Goal: Check status: Check status

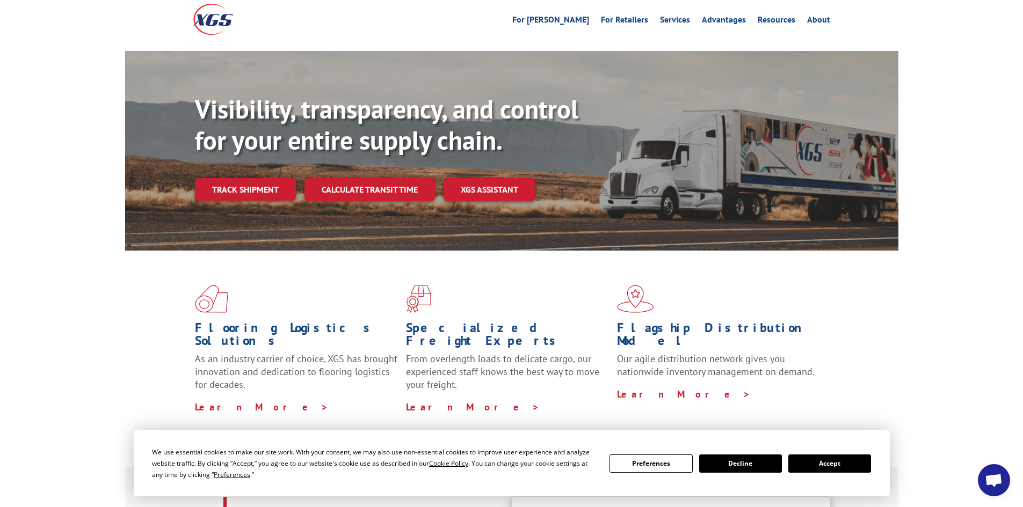
scroll to position [107, 0]
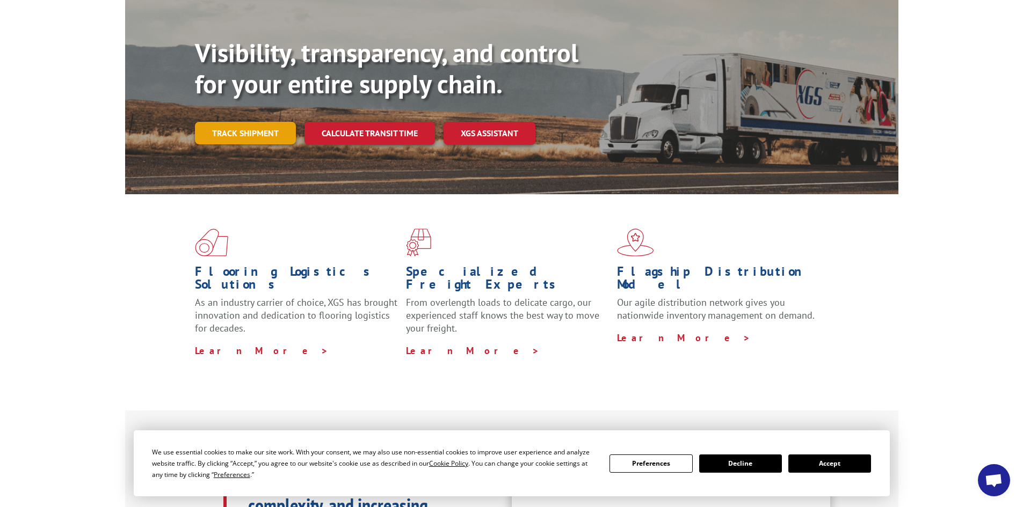
click at [220, 122] on link "Track shipment" at bounding box center [245, 133] width 101 height 23
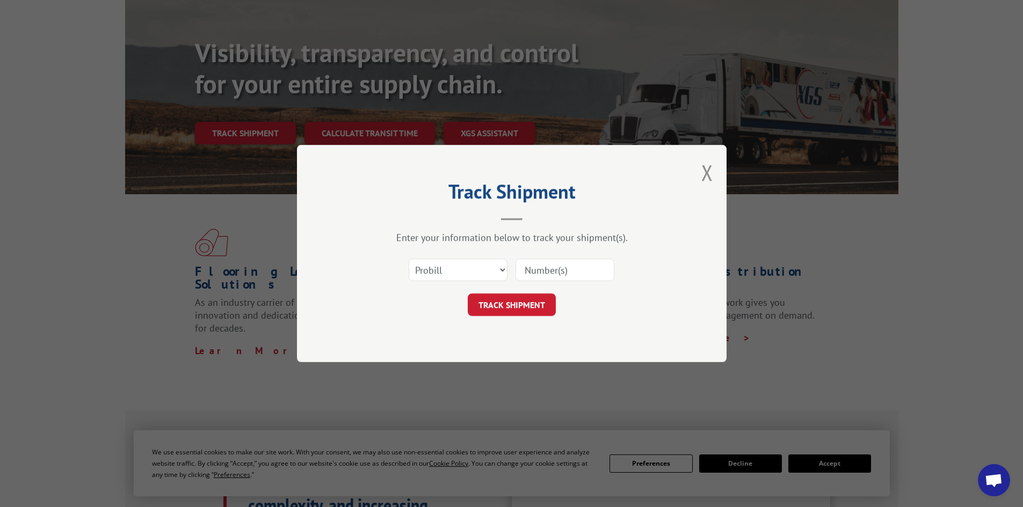
click at [580, 273] on input at bounding box center [565, 270] width 99 height 23
click at [495, 269] on select "Select category... Probill BOL PO" at bounding box center [458, 270] width 99 height 23
select select "bol"
click at [409, 259] on select "Select category... Probill BOL PO" at bounding box center [458, 270] width 99 height 23
click at [560, 271] on input at bounding box center [565, 270] width 99 height 23
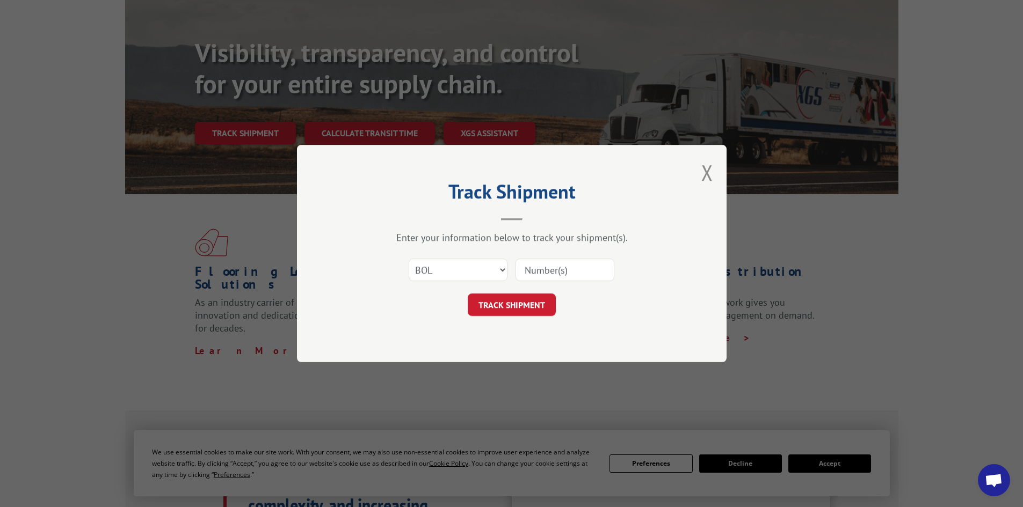
paste input "17474818"
type input "17474818"
click at [514, 306] on button "TRACK SHIPMENT" at bounding box center [512, 305] width 88 height 23
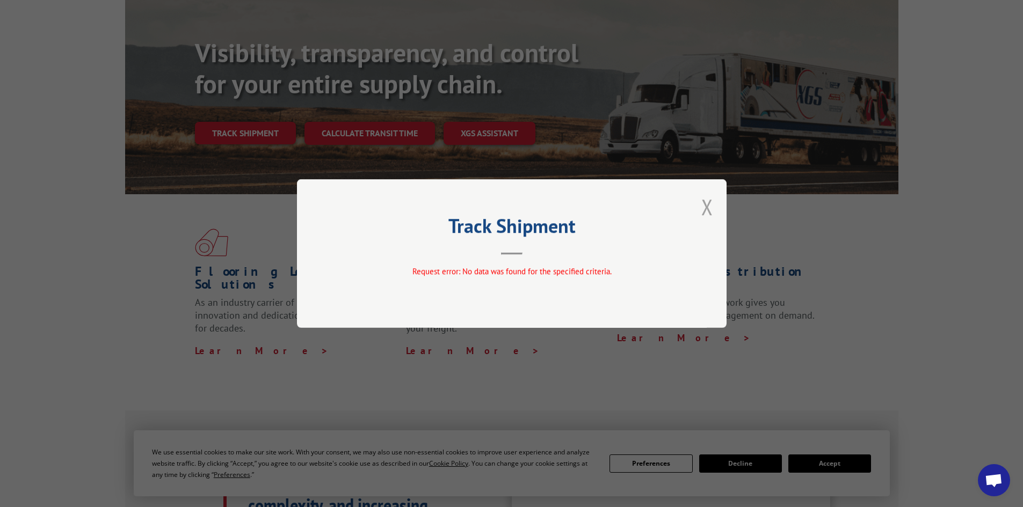
click at [708, 207] on button "Close modal" at bounding box center [707, 207] width 12 height 28
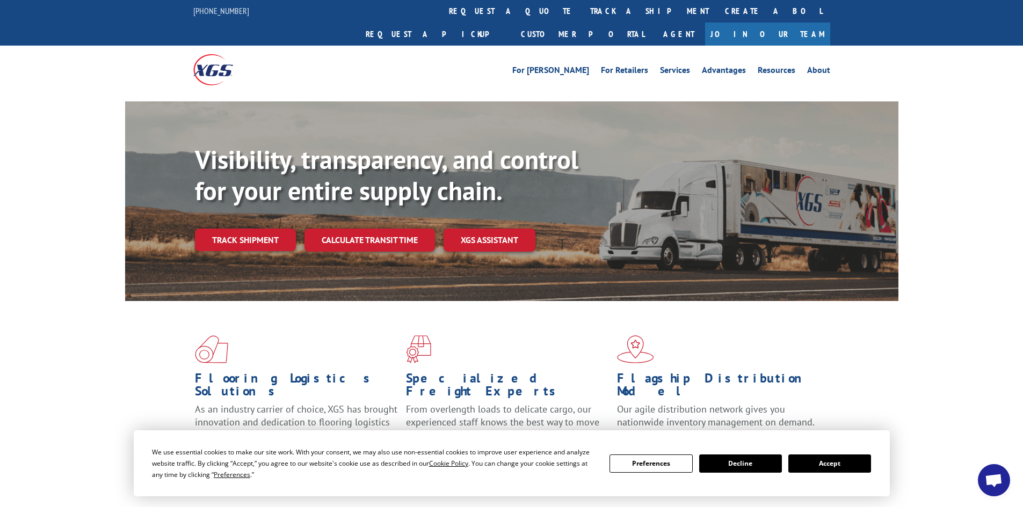
scroll to position [0, 0]
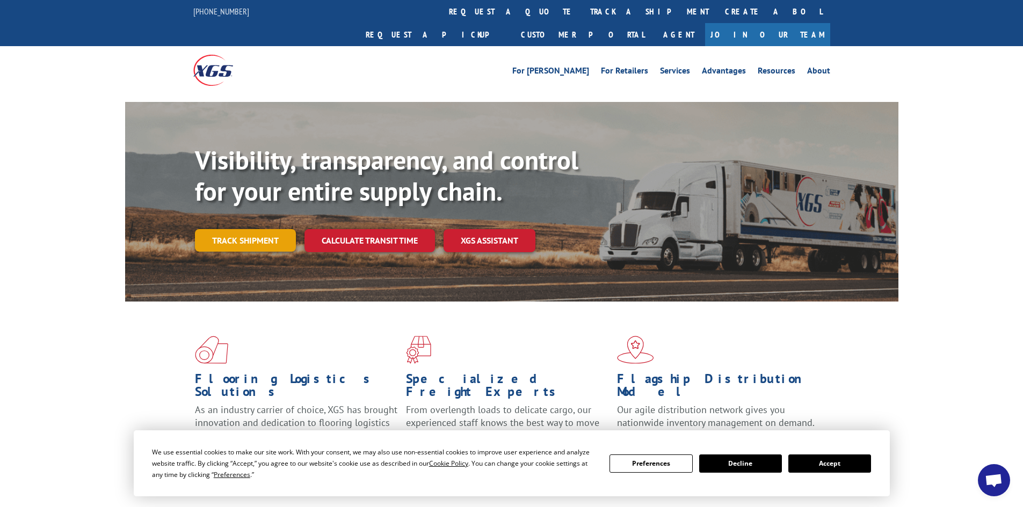
click at [226, 229] on link "Track shipment" at bounding box center [245, 240] width 101 height 23
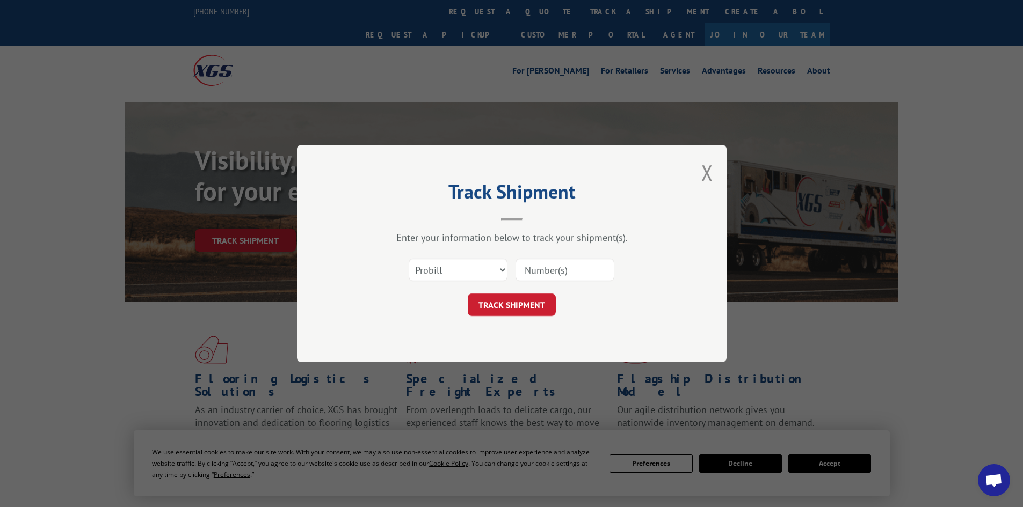
click at [570, 271] on input at bounding box center [565, 270] width 99 height 23
paste input "17474818"
type input "17474818"
click at [520, 302] on button "TRACK SHIPMENT" at bounding box center [512, 305] width 88 height 23
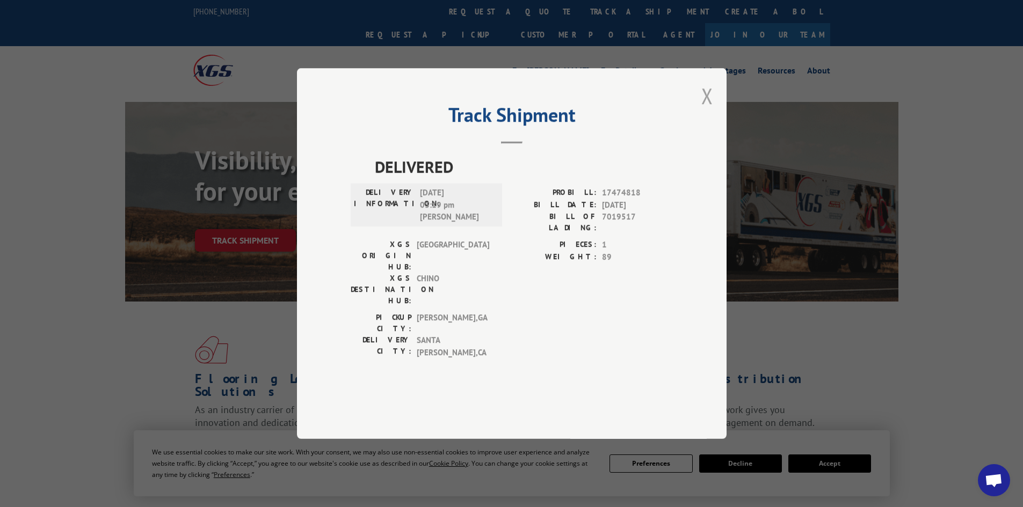
click at [709, 110] on button "Close modal" at bounding box center [707, 96] width 12 height 28
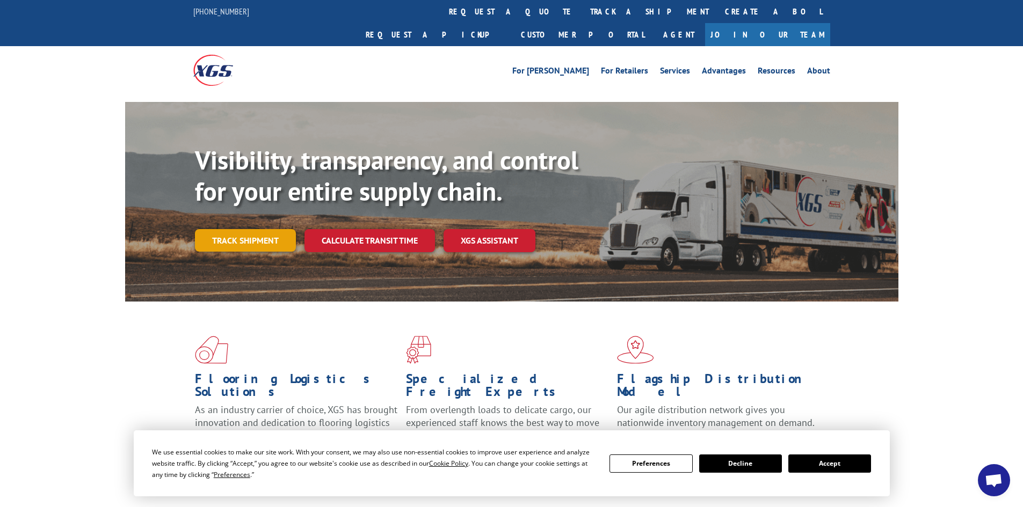
click at [280, 229] on link "Track shipment" at bounding box center [245, 240] width 101 height 23
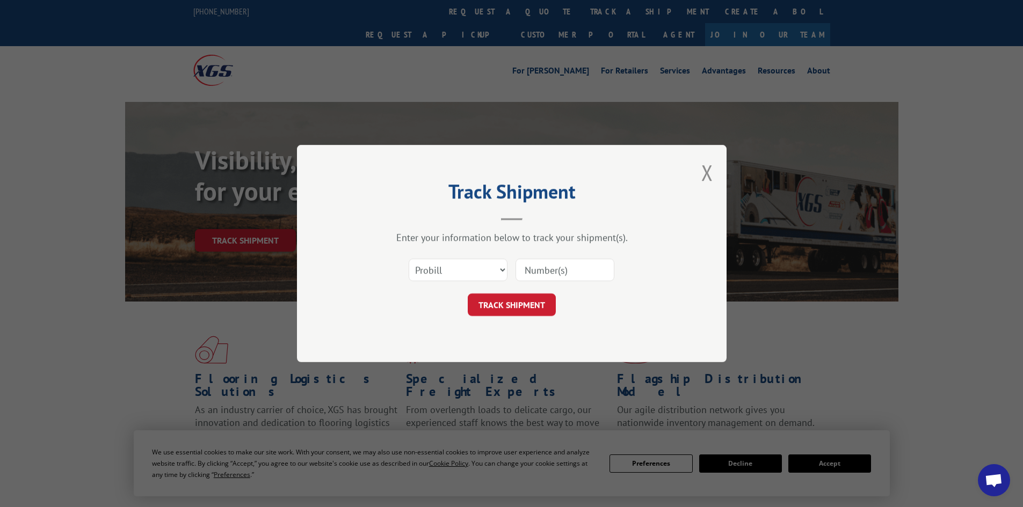
click at [561, 265] on input at bounding box center [565, 270] width 99 height 23
paste input "978592"
type input "978592"
click at [517, 306] on button "TRACK SHIPMENT" at bounding box center [512, 305] width 88 height 23
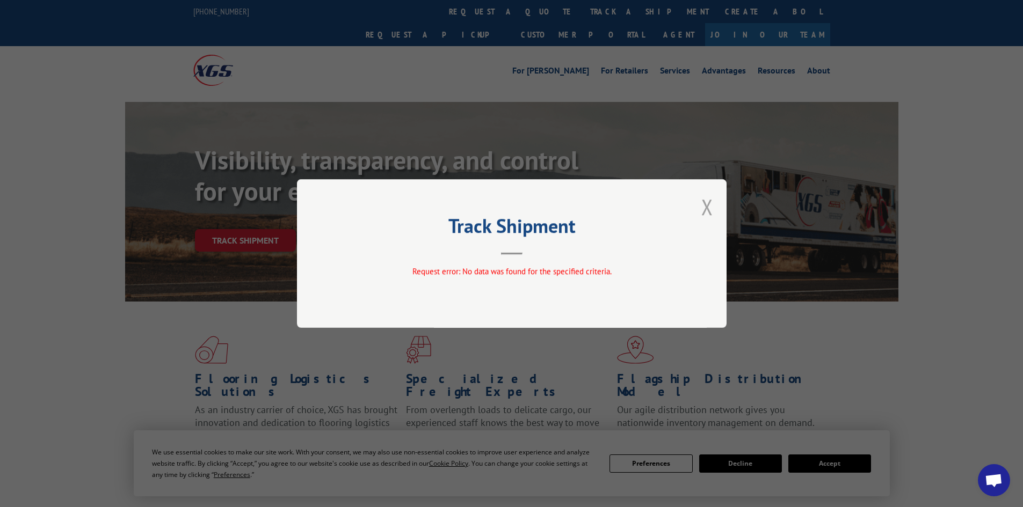
click at [704, 203] on button "Close modal" at bounding box center [707, 207] width 12 height 28
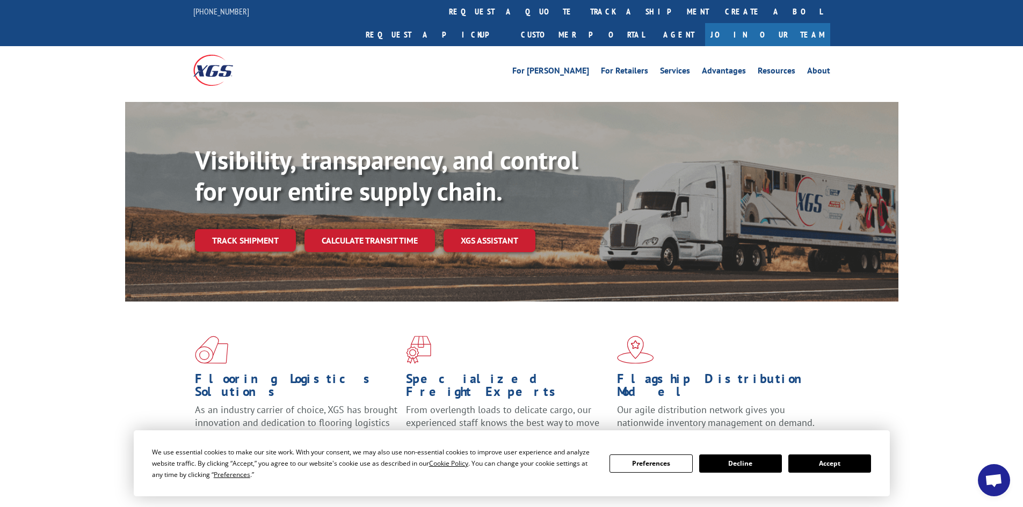
click at [230, 229] on link "Track shipment" at bounding box center [245, 240] width 101 height 23
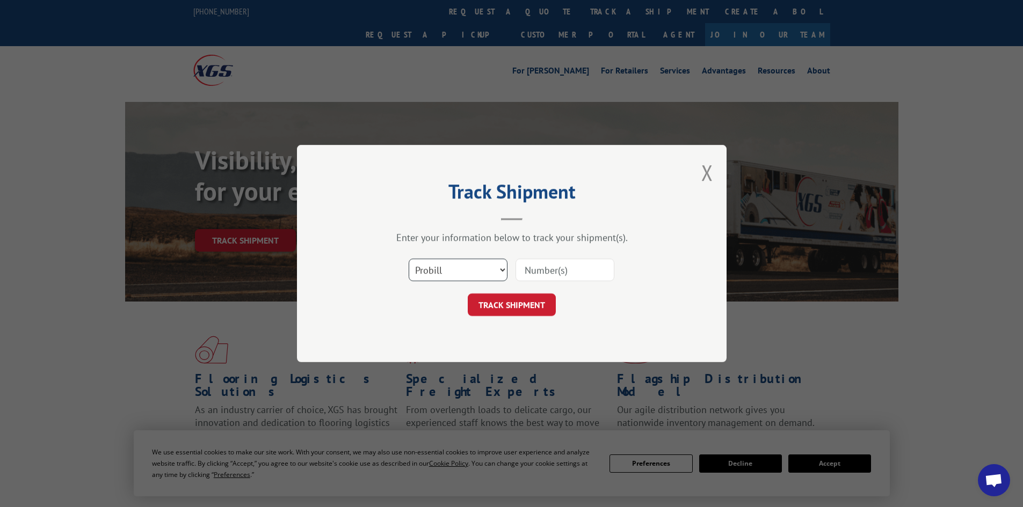
click at [494, 267] on select "Select category... Probill BOL PO" at bounding box center [458, 270] width 99 height 23
select select "bol"
click at [409, 259] on select "Select category... Probill BOL PO" at bounding box center [458, 270] width 99 height 23
drag, startPoint x: 561, startPoint y: 268, endPoint x: 567, endPoint y: 266, distance: 5.6
click at [566, 266] on input at bounding box center [565, 270] width 99 height 23
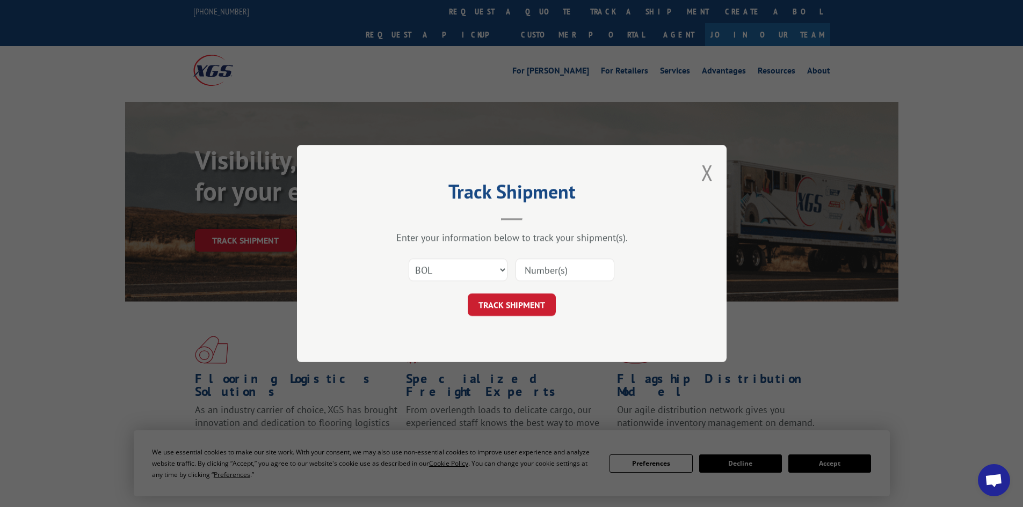
paste input "978592"
type input "978592"
click at [529, 303] on button "TRACK SHIPMENT" at bounding box center [512, 305] width 88 height 23
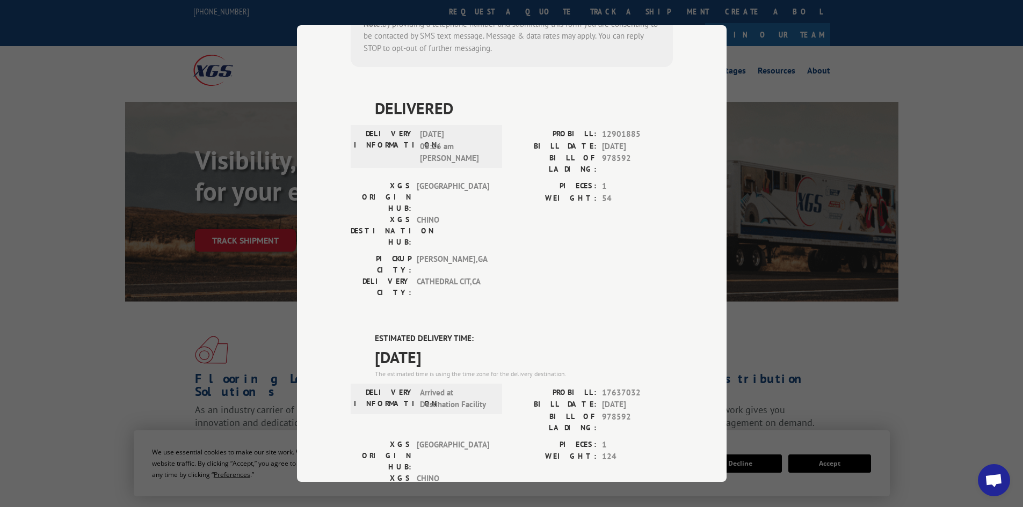
scroll to position [895, 0]
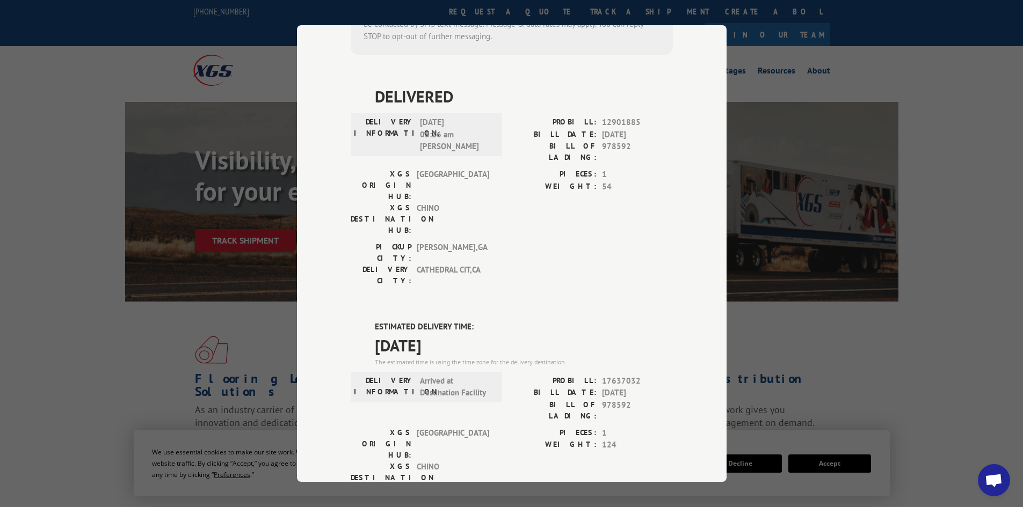
click at [954, 321] on div "Track Shipment DELIVERED DELIVERY INFORMATION: [DATE] 04:00 pm [PERSON_NAME]: 1…" at bounding box center [511, 253] width 1023 height 507
drag, startPoint x: 803, startPoint y: 346, endPoint x: 787, endPoint y: 343, distance: 16.5
click at [804, 346] on div "Track Shipment DELIVERED DELIVERY INFORMATION: [DATE] 04:00 pm [PERSON_NAME]: 1…" at bounding box center [511, 253] width 1023 height 507
click at [105, 323] on div "Track Shipment DELIVERED DELIVERY INFORMATION: [DATE] 04:00 pm [PERSON_NAME]: 1…" at bounding box center [511, 253] width 1023 height 507
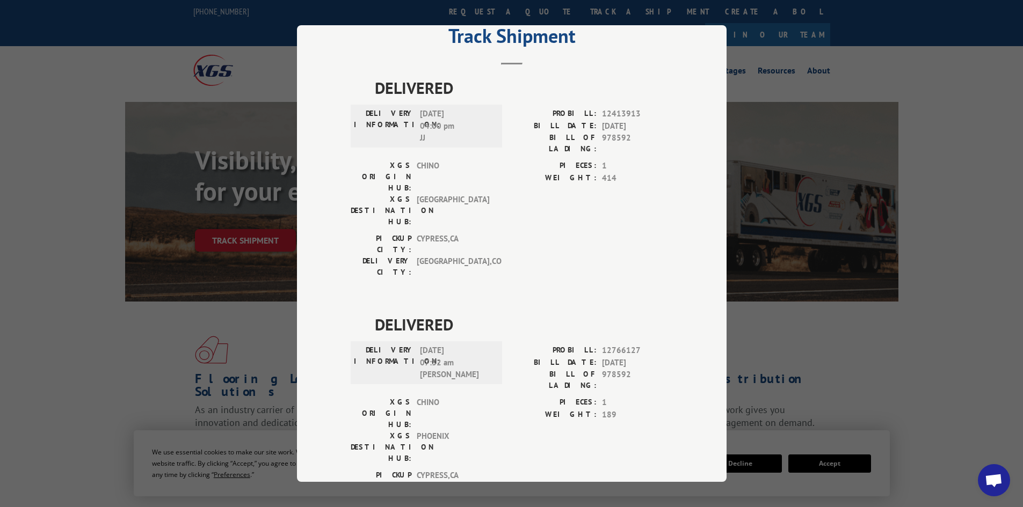
scroll to position [0, 0]
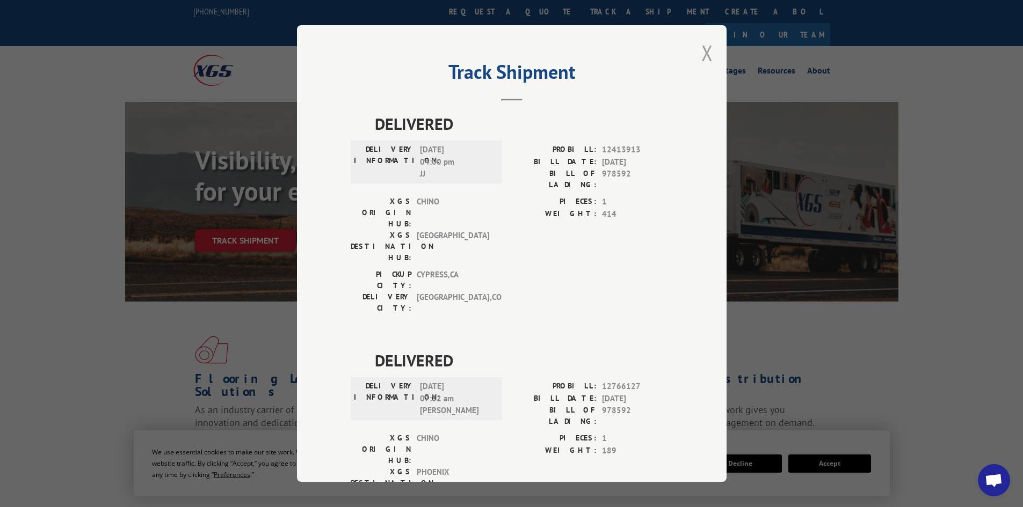
click at [701, 54] on button "Close modal" at bounding box center [707, 53] width 12 height 28
